Goal: Task Accomplishment & Management: Use online tool/utility

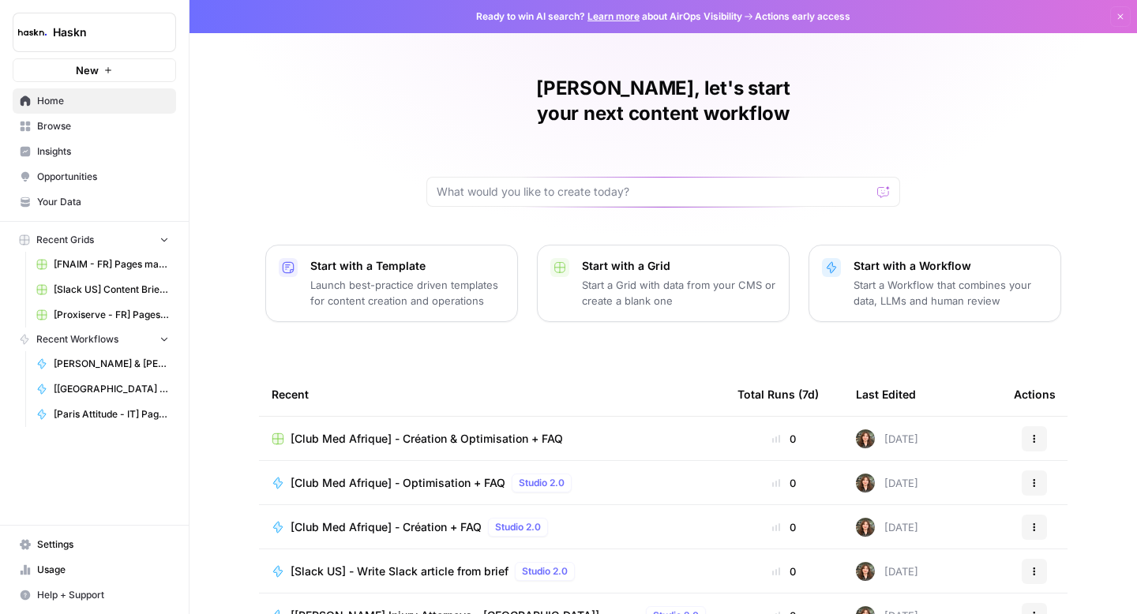
click at [410, 431] on span "[Club Med Afrique] - Création & Optimisation + FAQ" at bounding box center [427, 439] width 272 height 16
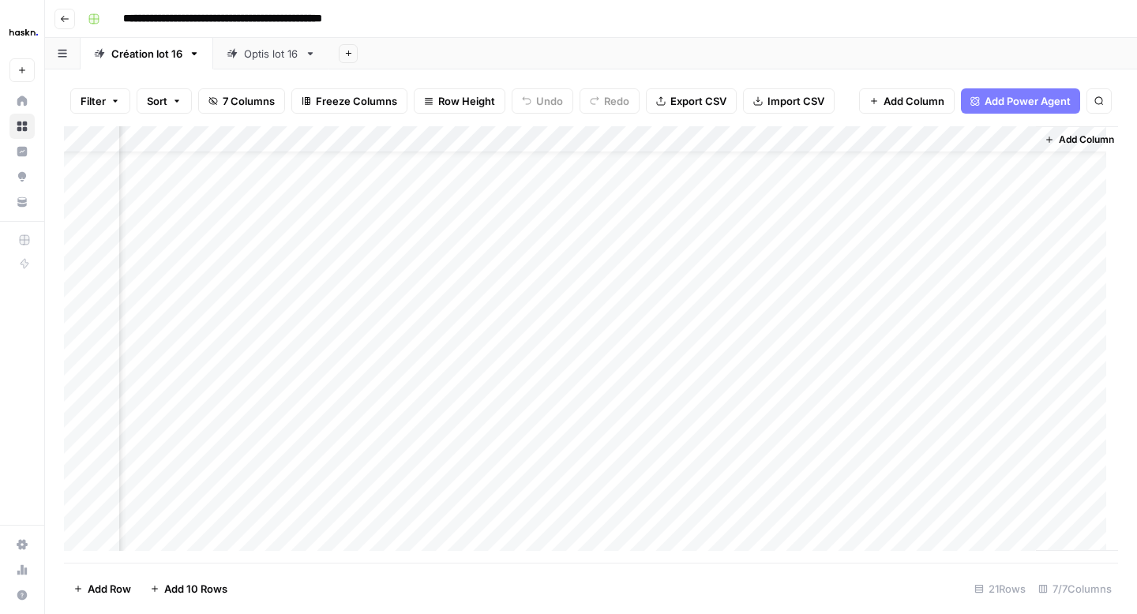
scroll to position [43, 719]
click at [892, 252] on div "Add Column" at bounding box center [591, 344] width 1054 height 437
click at [887, 282] on div "Add Column" at bounding box center [591, 344] width 1054 height 437
click at [888, 310] on div "Add Column" at bounding box center [591, 344] width 1054 height 437
click at [886, 340] on div "Add Column" at bounding box center [591, 344] width 1054 height 437
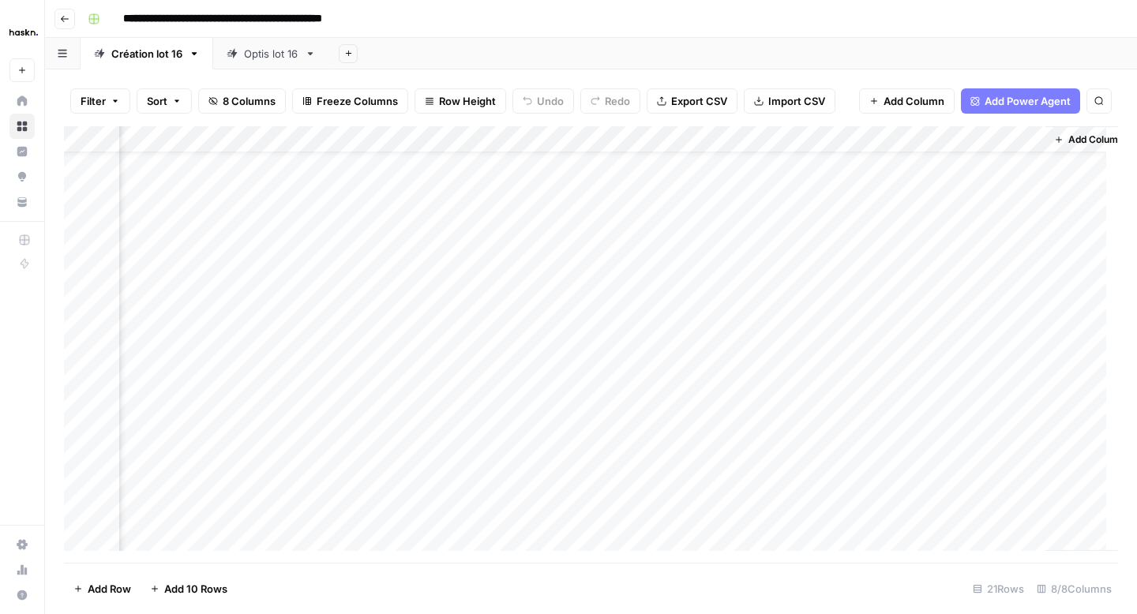
scroll to position [43, 861]
click at [939, 340] on div "Add Column" at bounding box center [591, 344] width 1054 height 437
click at [1001, 334] on div "Add Column" at bounding box center [591, 344] width 1054 height 437
